Goal: Transaction & Acquisition: Purchase product/service

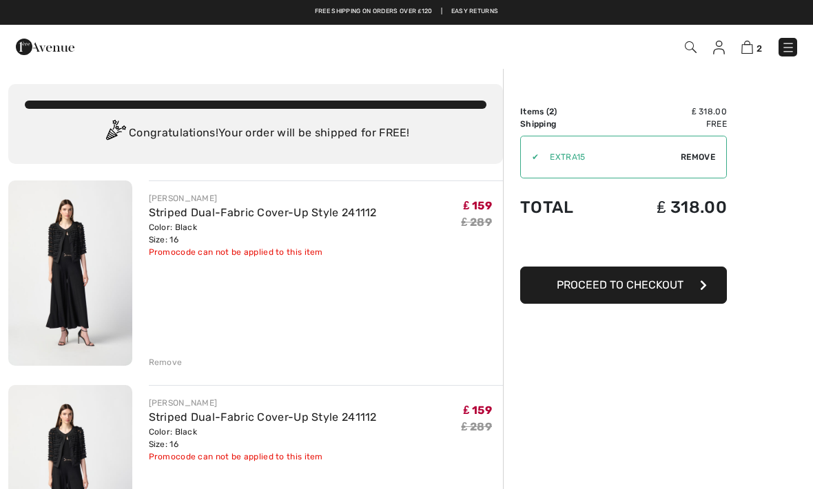
click at [167, 361] on div "Remove" at bounding box center [166, 362] width 34 height 12
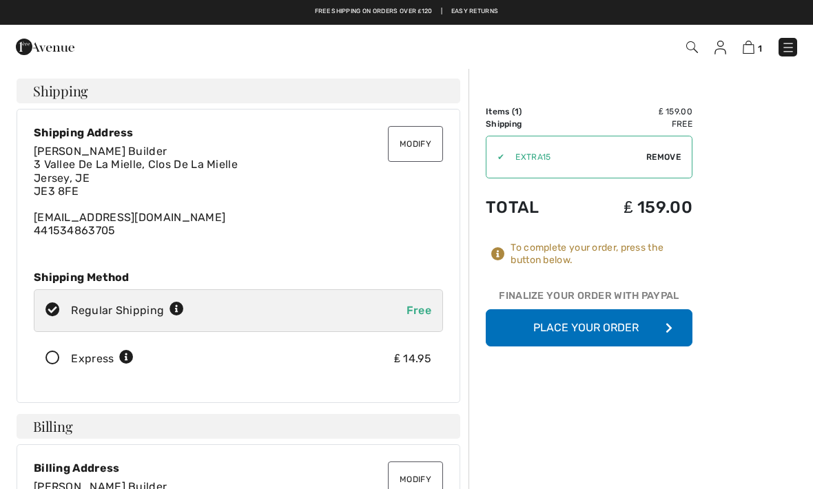
click at [625, 332] on button "Place Your Order" at bounding box center [589, 327] width 207 height 37
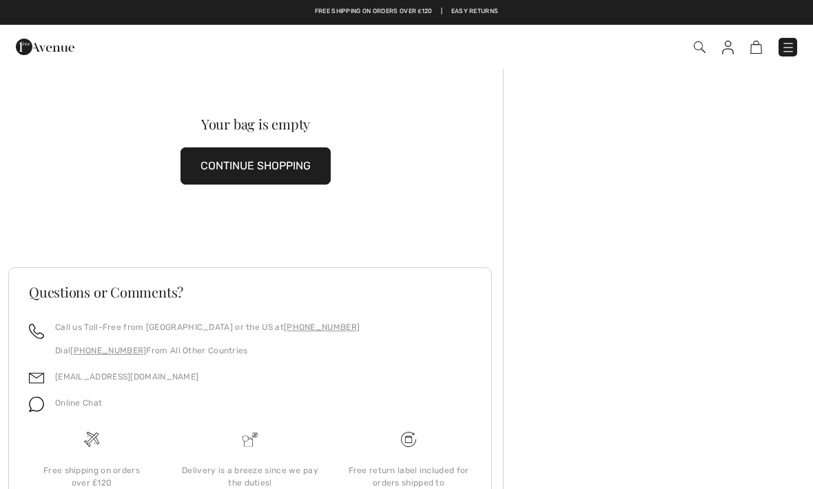
click at [267, 181] on button "CONTINUE SHOPPING" at bounding box center [255, 165] width 150 height 37
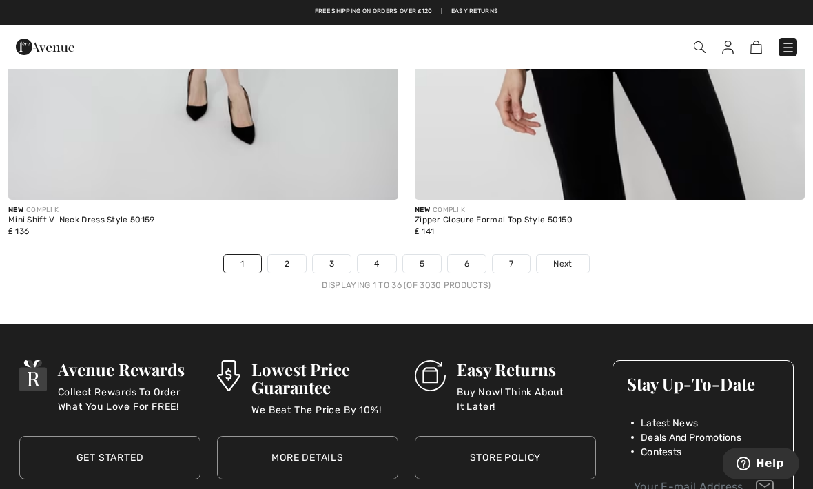
scroll to position [11889, 0]
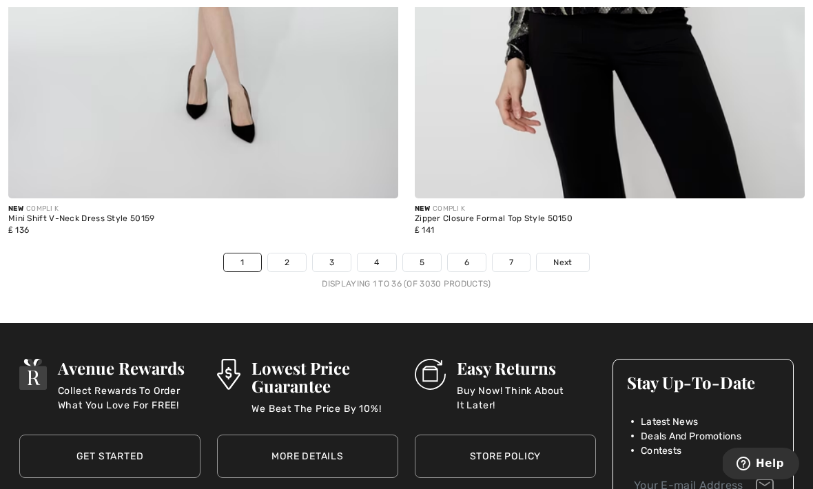
click at [289, 253] on link "2" at bounding box center [287, 262] width 38 height 18
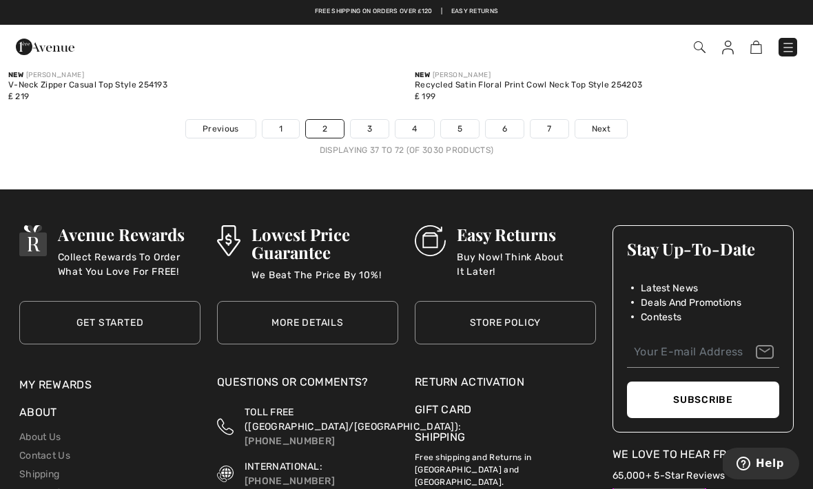
scroll to position [11911, 0]
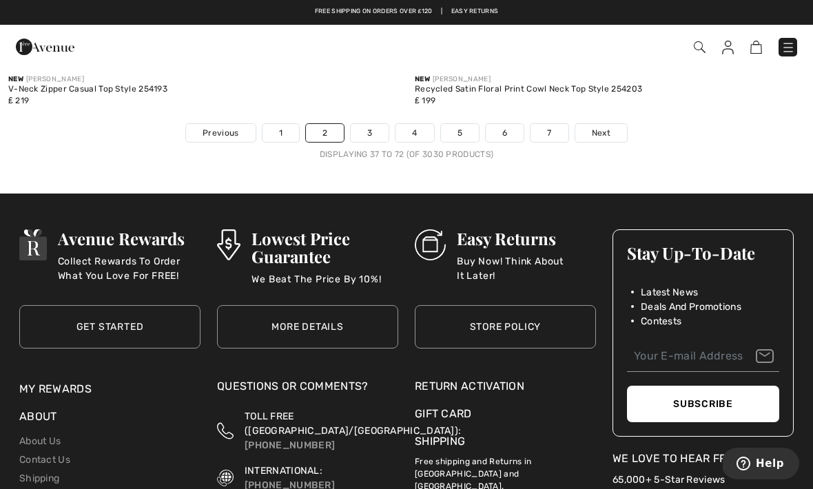
click at [364, 124] on link "3" at bounding box center [370, 133] width 38 height 18
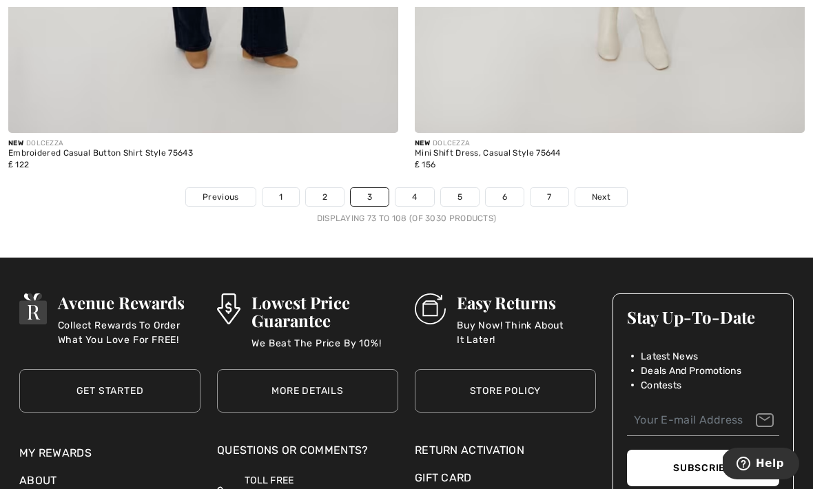
scroll to position [11781, 0]
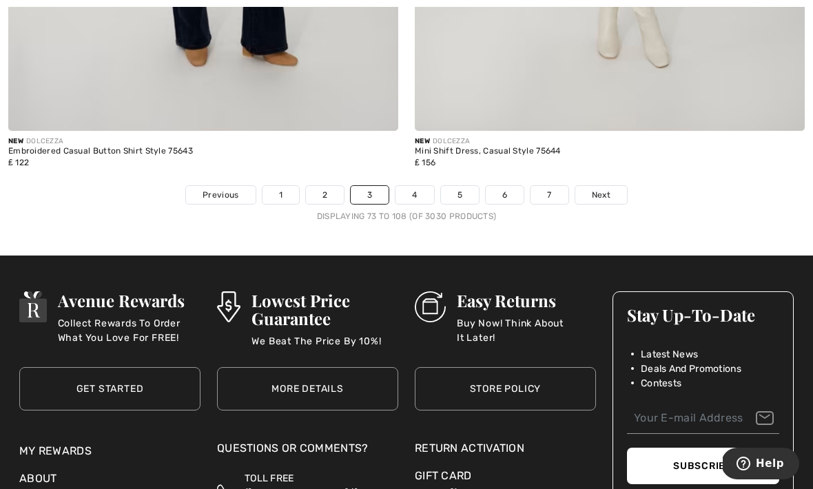
click at [607, 189] on span "Next" at bounding box center [601, 195] width 19 height 12
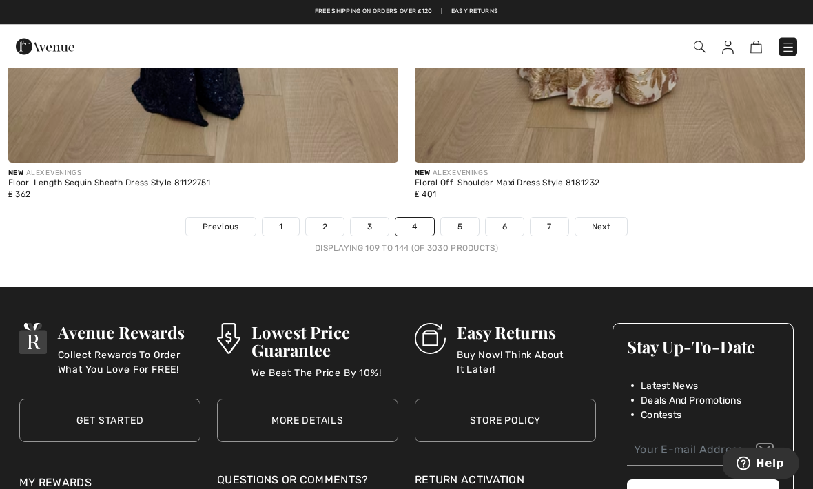
scroll to position [11840, 0]
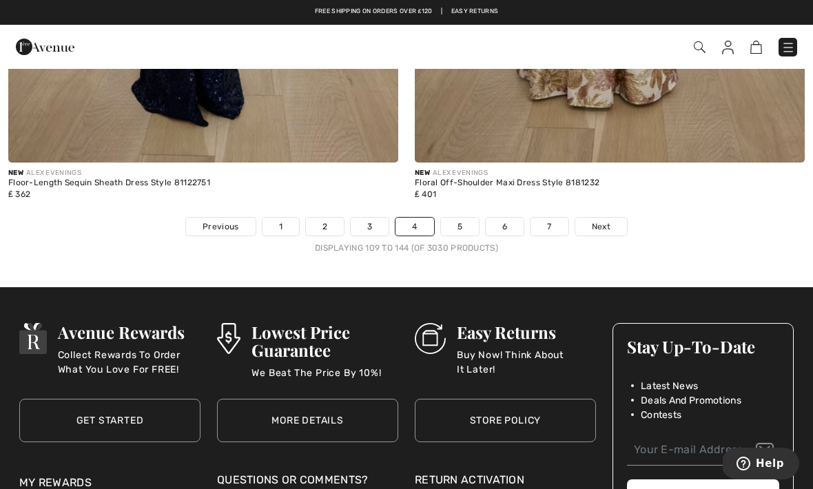
click at [457, 218] on link "5" at bounding box center [460, 227] width 38 height 18
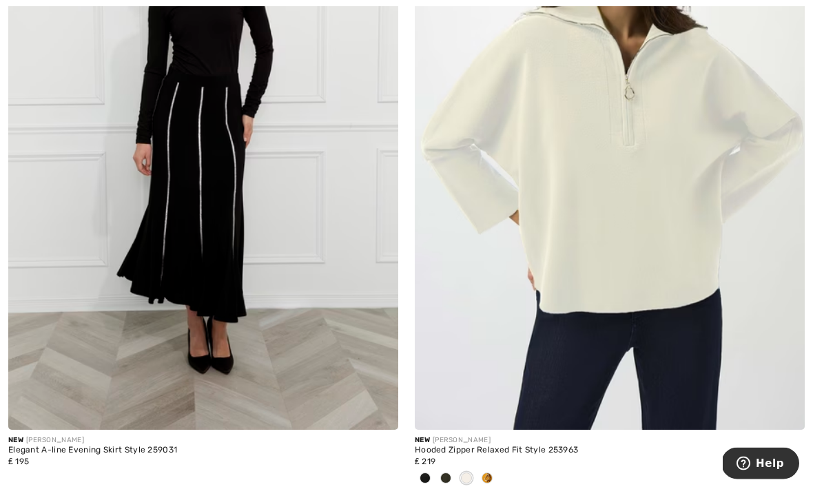
scroll to position [331, 0]
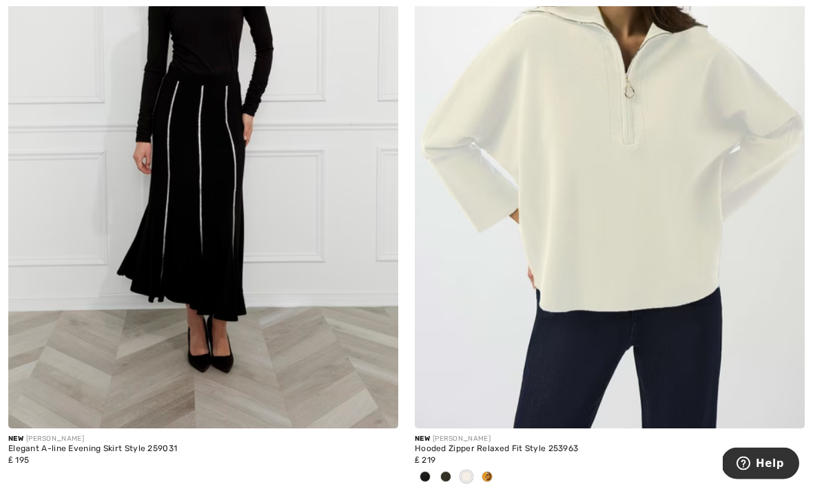
click at [492, 473] on div at bounding box center [487, 478] width 21 height 23
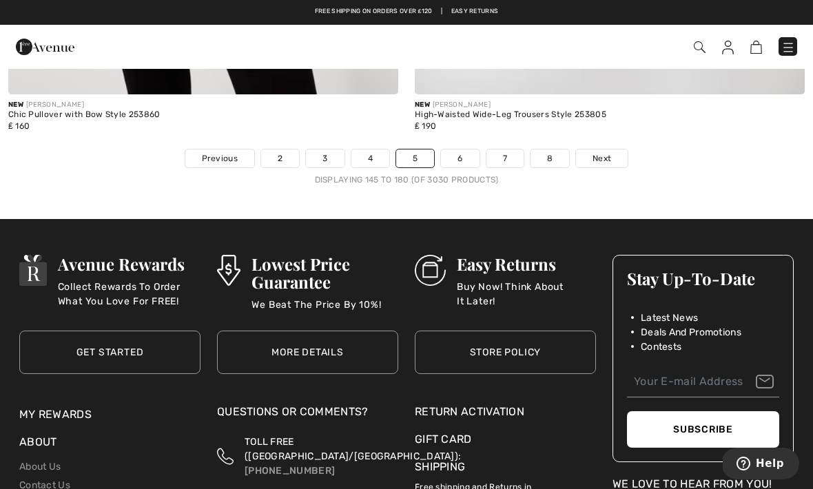
scroll to position [12020, 0]
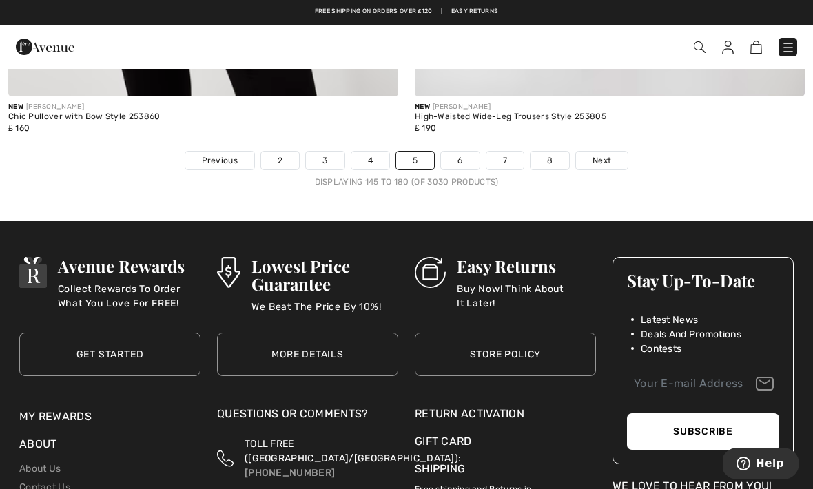
click at [466, 152] on link "6" at bounding box center [460, 161] width 38 height 18
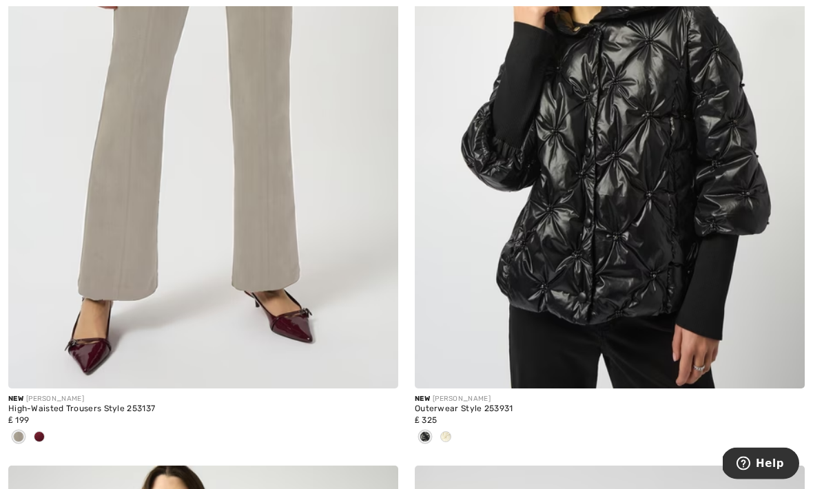
scroll to position [11066, 0]
click at [458, 428] on div at bounding box center [610, 437] width 390 height 23
click at [451, 433] on div at bounding box center [445, 437] width 21 height 23
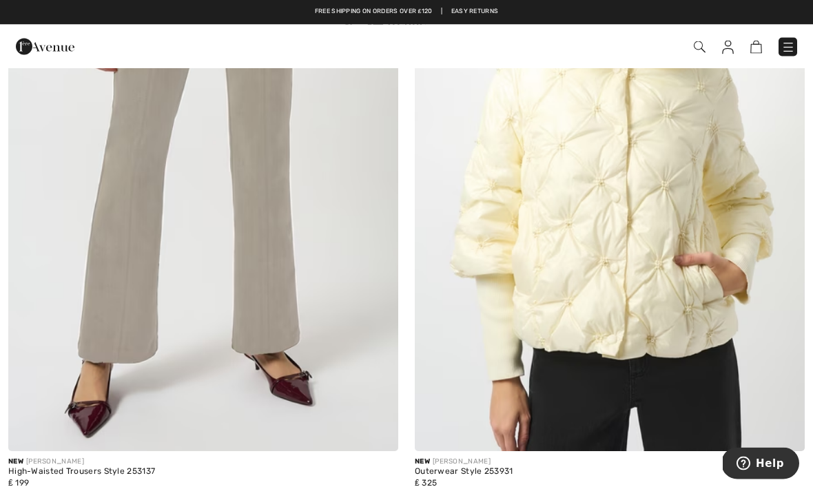
scroll to position [11004, 0]
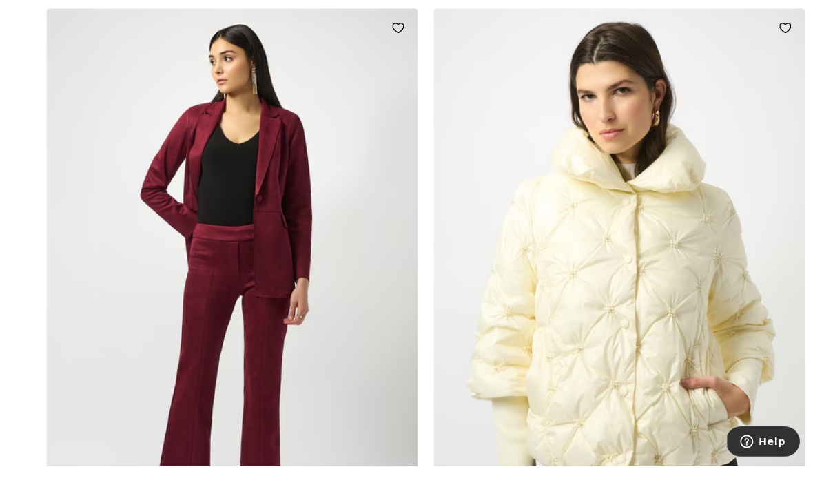
scroll to position [10863, 0]
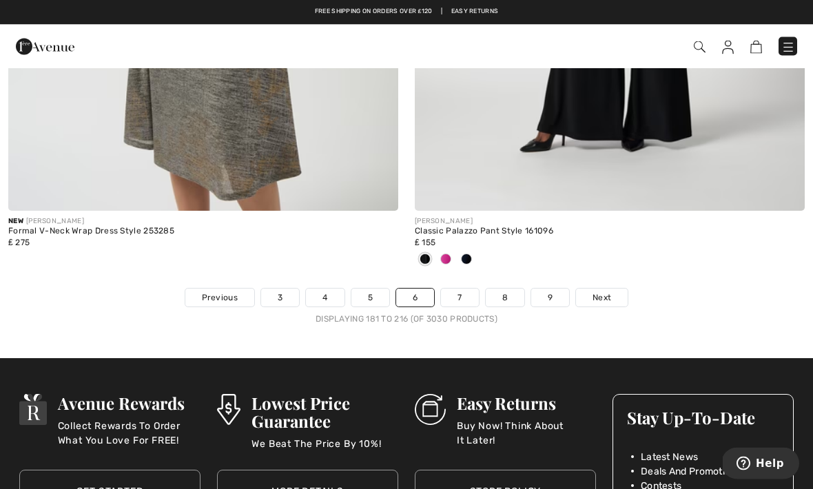
scroll to position [11903, 0]
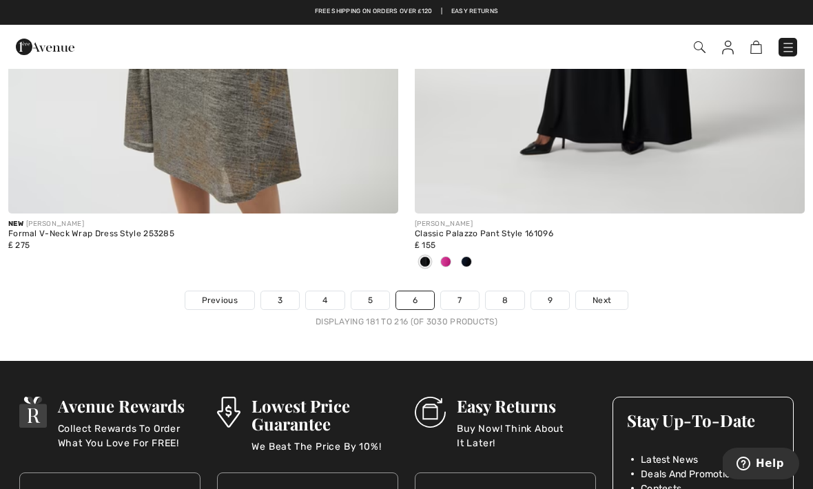
click at [465, 293] on link "7" at bounding box center [459, 300] width 37 height 18
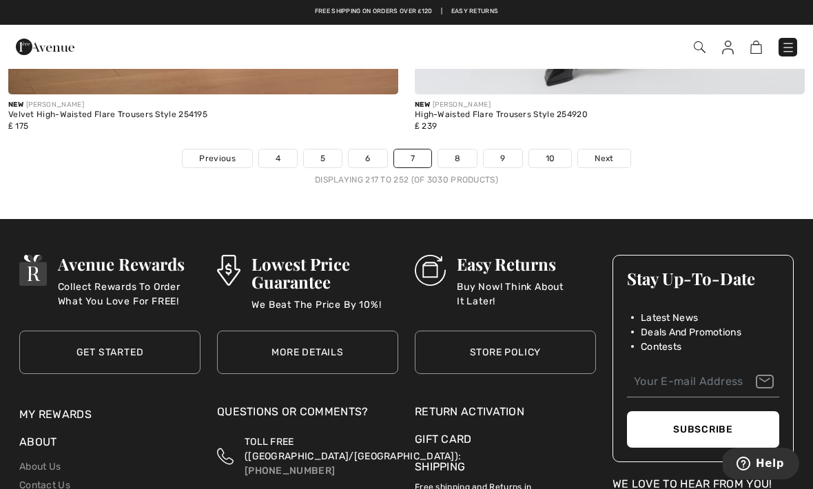
scroll to position [11956, 0]
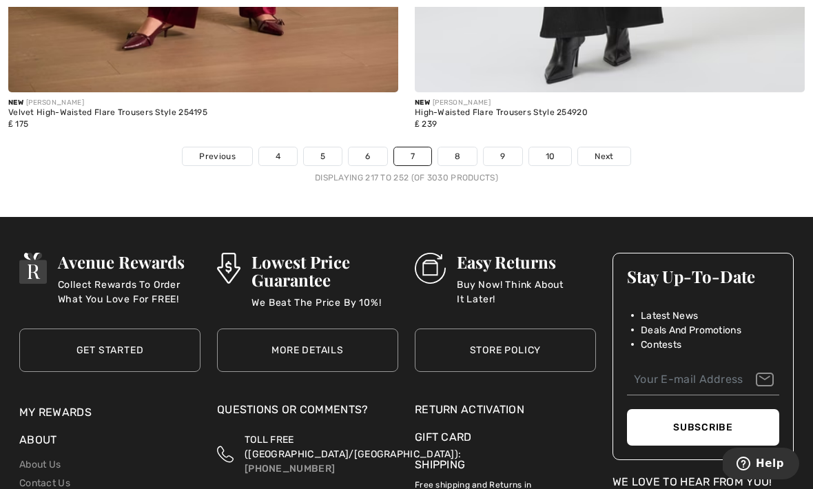
click at [462, 147] on link "8" at bounding box center [457, 156] width 39 height 18
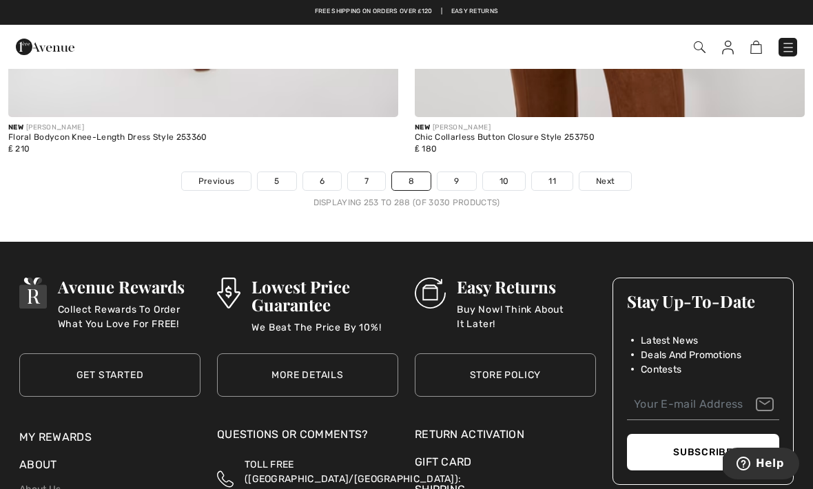
scroll to position [11974, 0]
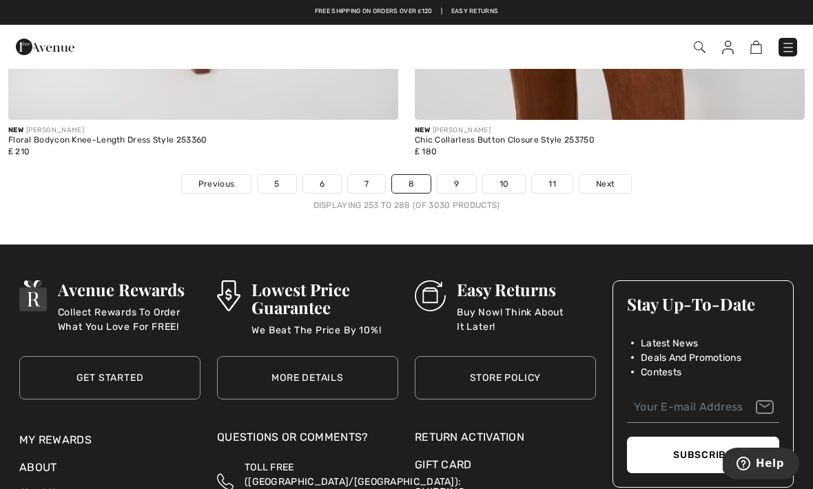
click at [453, 175] on link "9" at bounding box center [456, 184] width 38 height 18
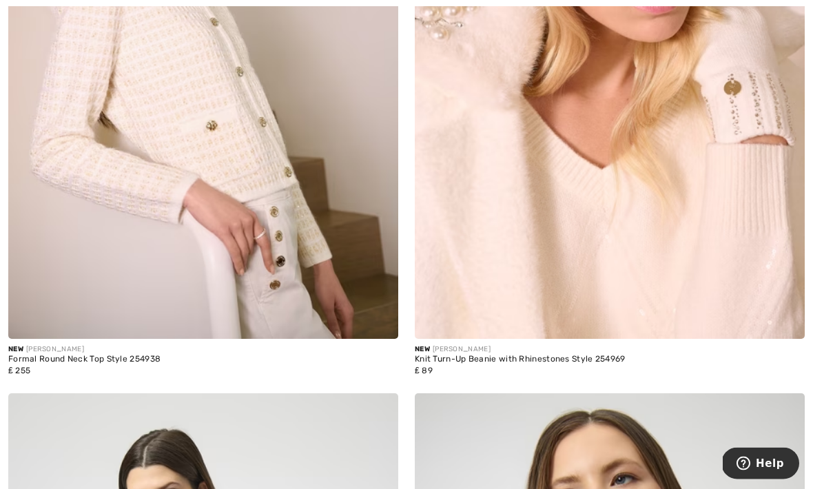
scroll to position [11116, 0]
click at [676, 238] on img at bounding box center [610, 46] width 390 height 585
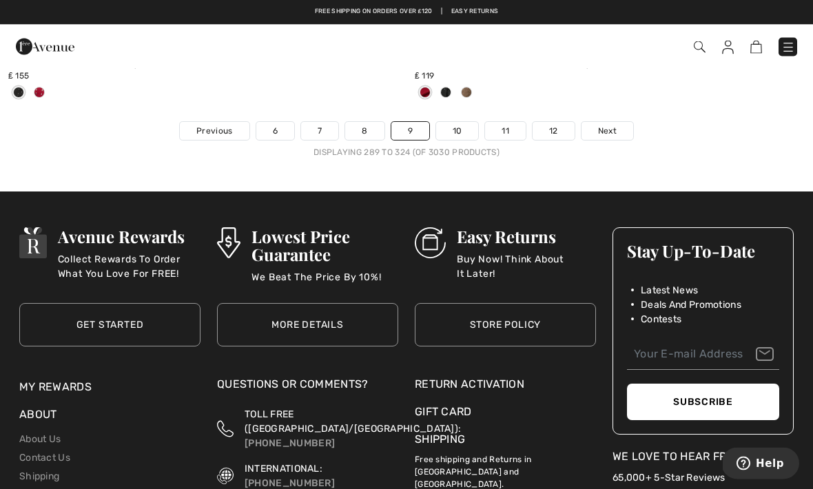
scroll to position [12050, 0]
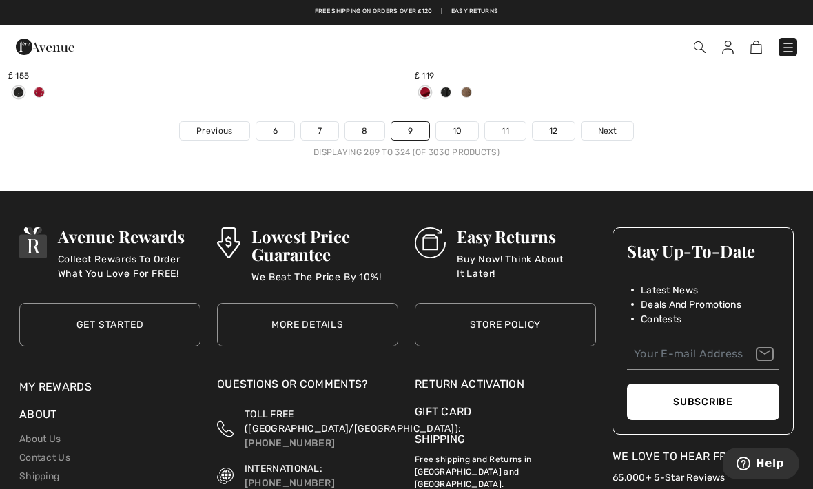
click at [462, 122] on link "10" at bounding box center [457, 131] width 43 height 18
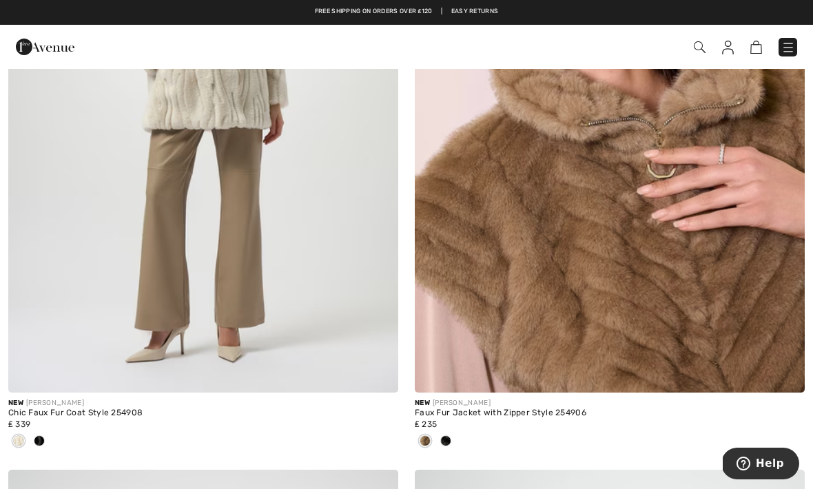
scroll to position [5057, 0]
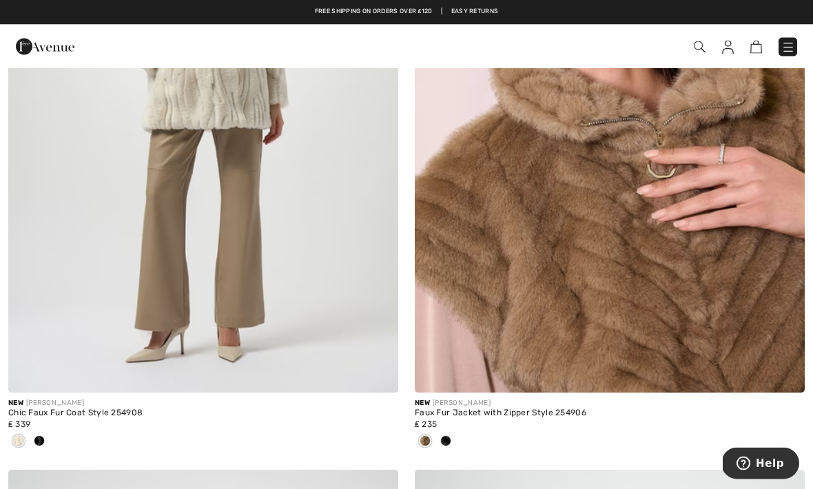
click at [685, 273] on img at bounding box center [610, 101] width 390 height 585
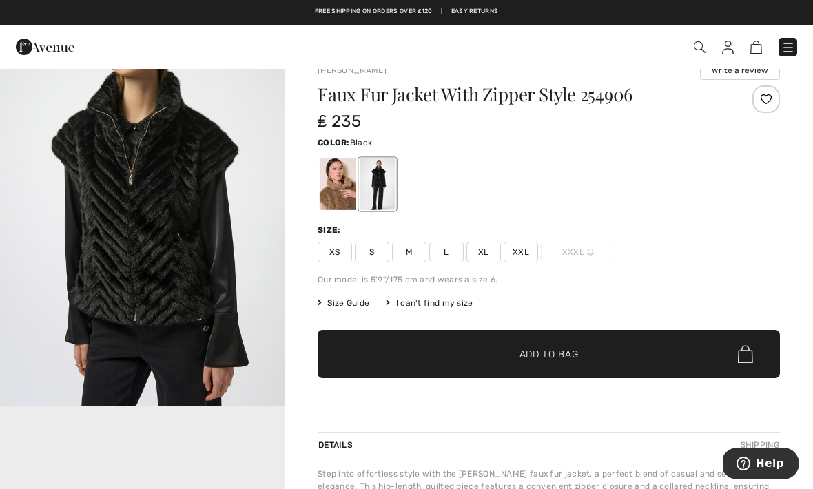
scroll to position [490, 0]
click at [144, 305] on img "2 / 6" at bounding box center [142, 194] width 284 height 426
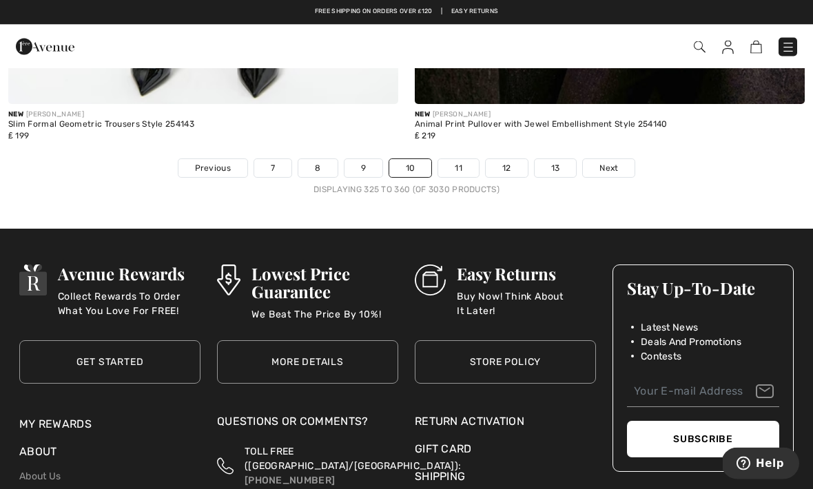
scroll to position [11984, 0]
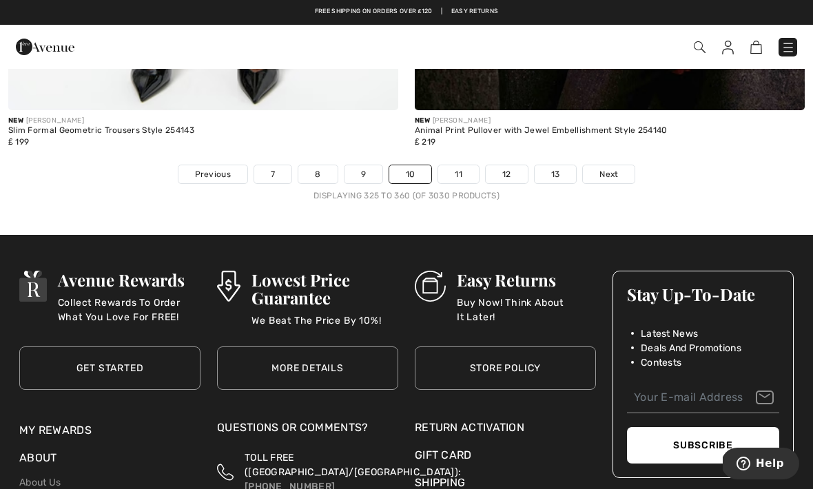
click at [118, 271] on h3 "Avenue Rewards" at bounding box center [129, 280] width 143 height 18
